Goal: Task Accomplishment & Management: Complete application form

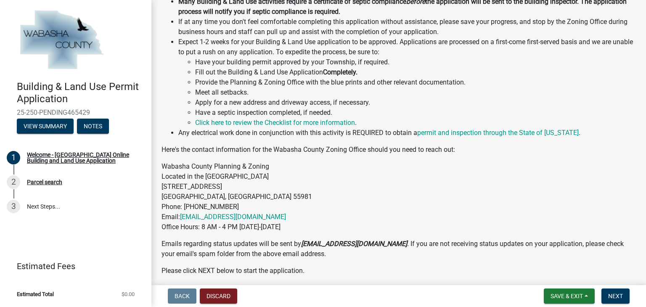
scroll to position [283, 0]
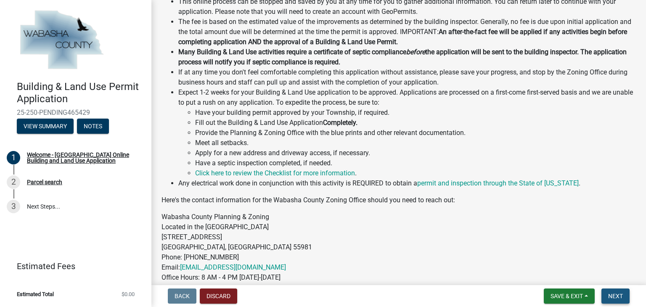
click at [612, 292] on button "Next" at bounding box center [616, 296] width 28 height 15
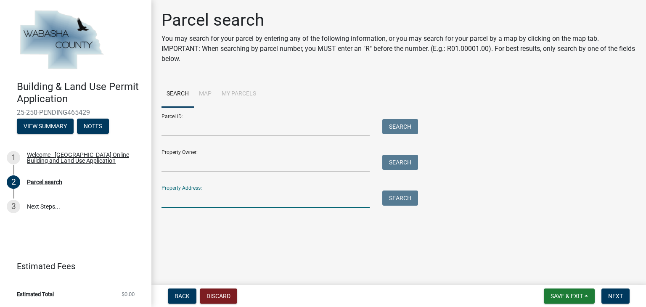
click at [178, 193] on input "Property Address:" at bounding box center [266, 199] width 208 height 17
type input "[STREET_ADDRESS]"
click at [395, 200] on button "Search" at bounding box center [400, 198] width 36 height 15
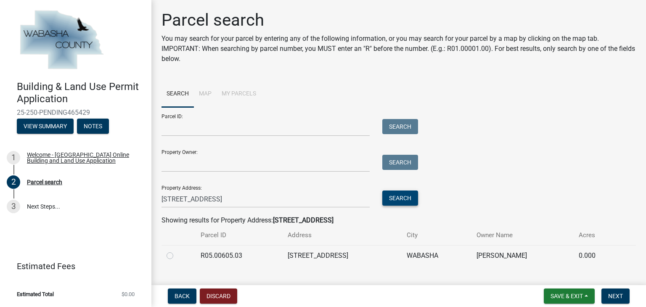
scroll to position [17, 0]
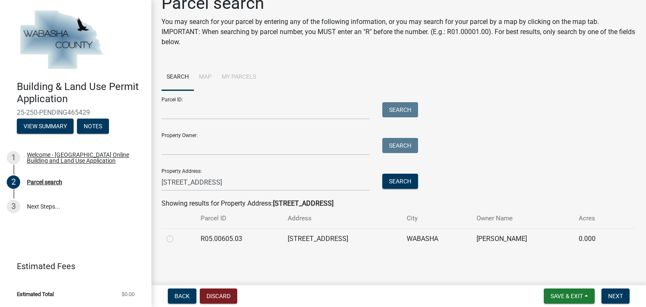
click at [177, 234] on label at bounding box center [177, 234] width 0 height 0
click at [177, 239] on input "radio" at bounding box center [179, 236] width 5 height 5
radio input "true"
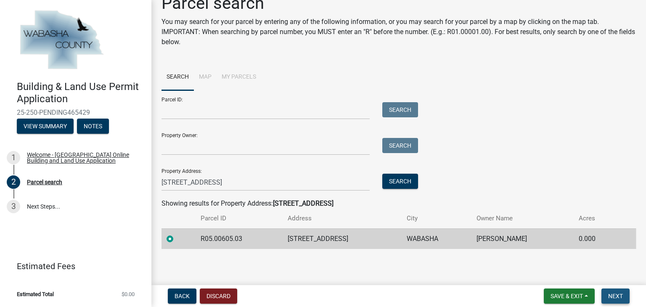
click at [621, 293] on span "Next" at bounding box center [615, 296] width 15 height 7
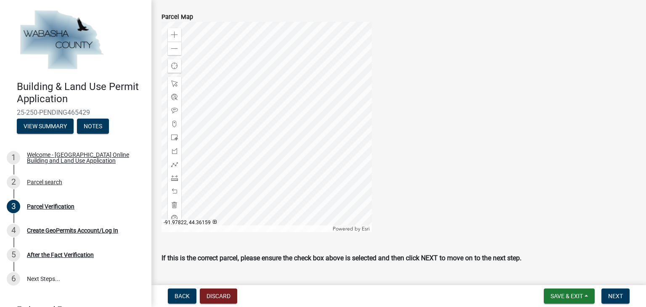
scroll to position [338, 0]
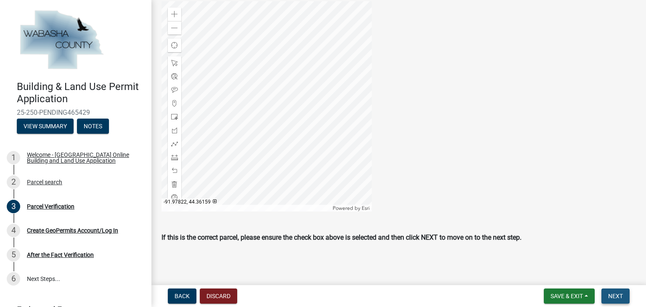
click at [625, 298] on button "Next" at bounding box center [616, 296] width 28 height 15
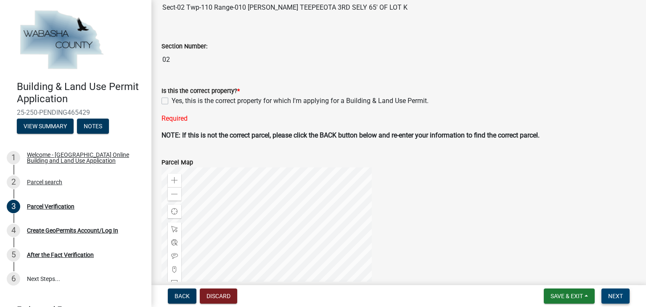
scroll to position [186, 0]
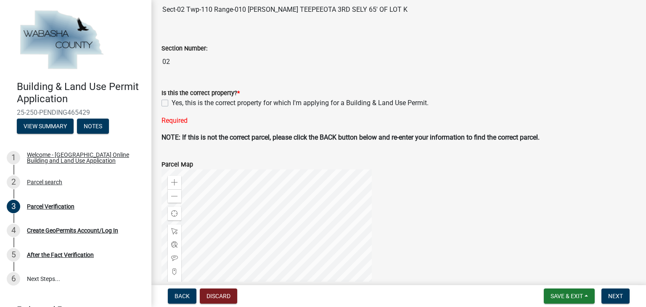
click at [168, 101] on div "Yes, this is the correct property for which I'm applying for a Building & Land …" at bounding box center [399, 103] width 475 height 10
click at [172, 102] on label "Yes, this is the correct property for which I'm applying for a Building & Land …" at bounding box center [300, 103] width 257 height 10
click at [172, 102] on input "Yes, this is the correct property for which I'm applying for a Building & Land …" at bounding box center [174, 100] width 5 height 5
checkbox input "true"
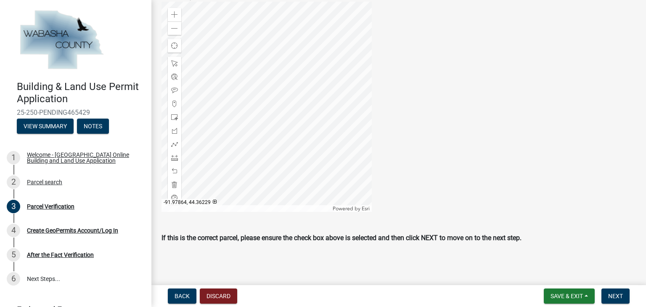
scroll to position [338, 0]
click at [616, 300] on button "Next" at bounding box center [616, 296] width 28 height 15
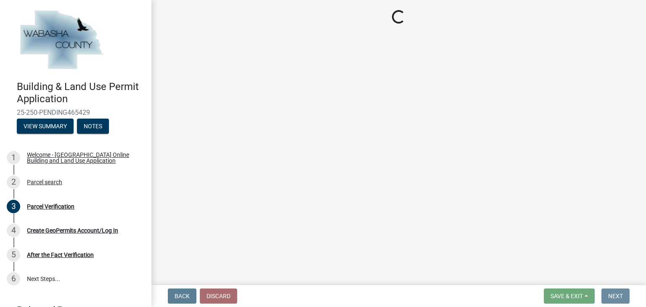
scroll to position [0, 0]
